Goal: Navigation & Orientation: Find specific page/section

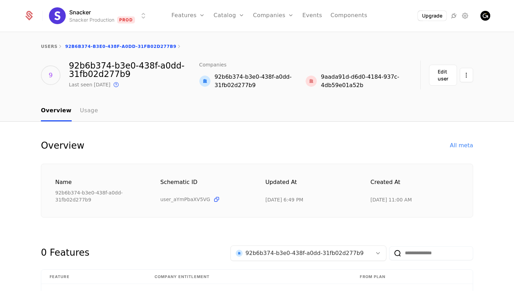
click at [82, 113] on link "Usage" at bounding box center [89, 111] width 18 height 21
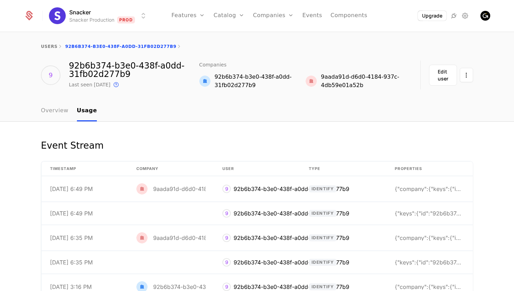
click at [55, 112] on link "Overview" at bounding box center [55, 111] width 28 height 21
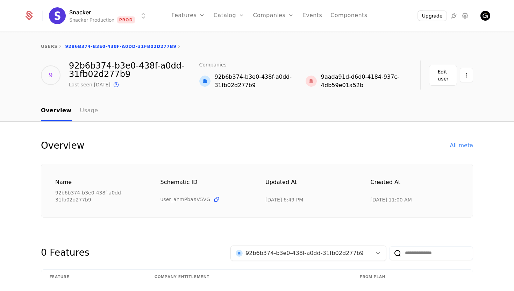
click at [83, 113] on link "Usage" at bounding box center [89, 111] width 18 height 21
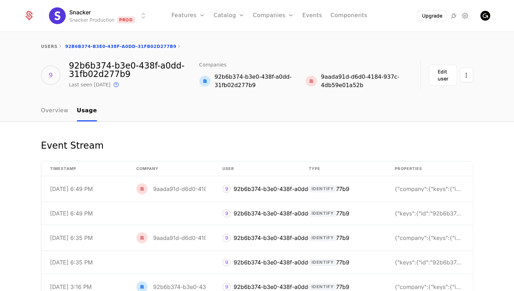
click at [33, 117] on div "Overview Usage" at bounding box center [257, 111] width 455 height 21
